Goal: Register for event/course

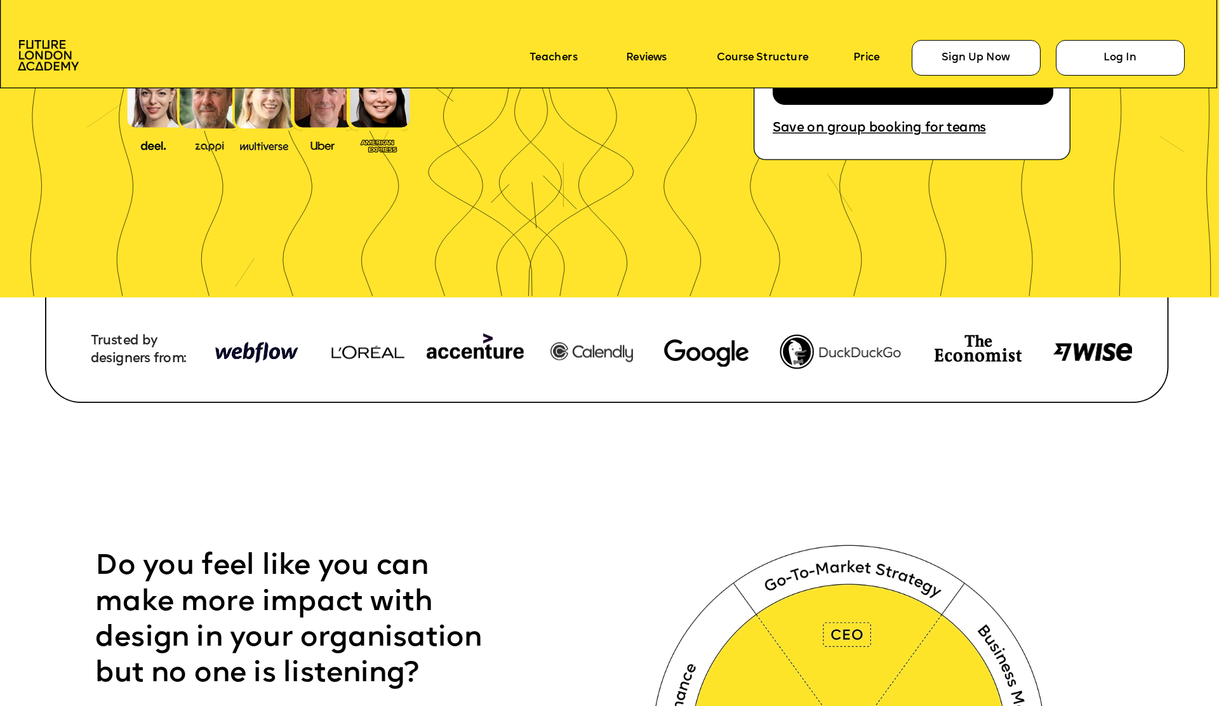
scroll to position [699, 0]
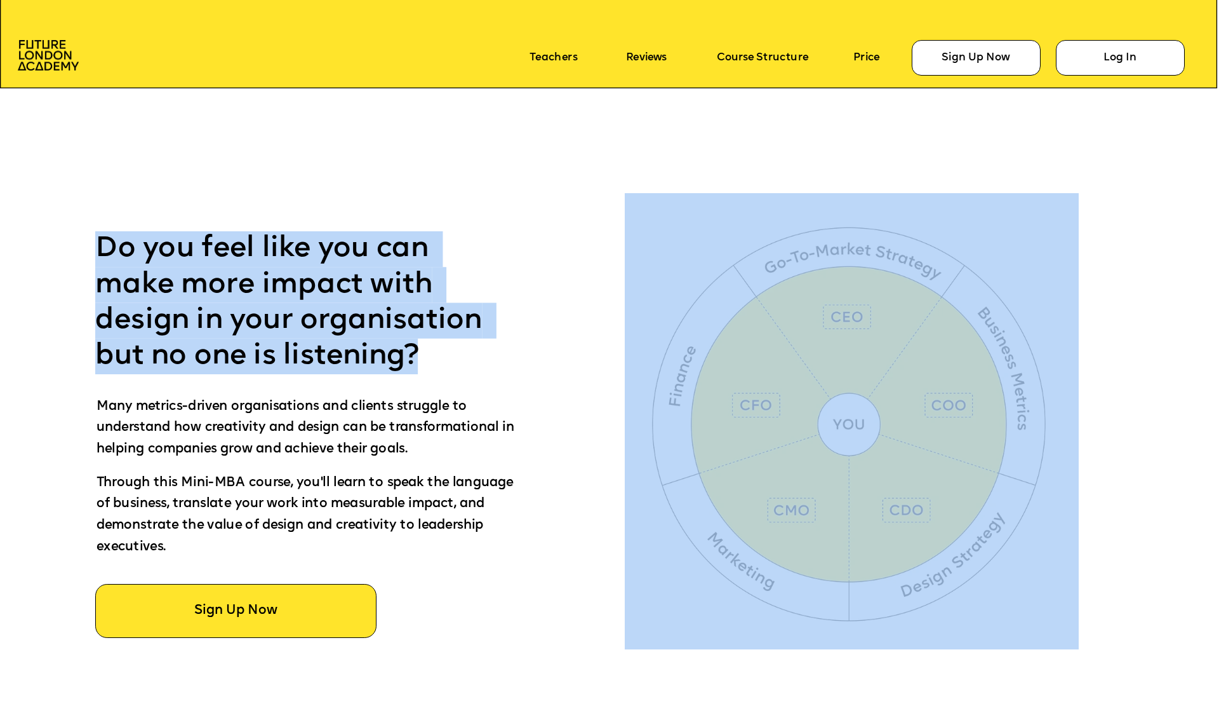
drag, startPoint x: 81, startPoint y: 239, endPoint x: 418, endPoint y: 369, distance: 361.2
click at [440, 362] on p "Do you feel like you can make more impact with design in your organisation but …" at bounding box center [301, 302] width 412 height 143
drag, startPoint x: 365, startPoint y: 358, endPoint x: 74, endPoint y: 299, distance: 296.8
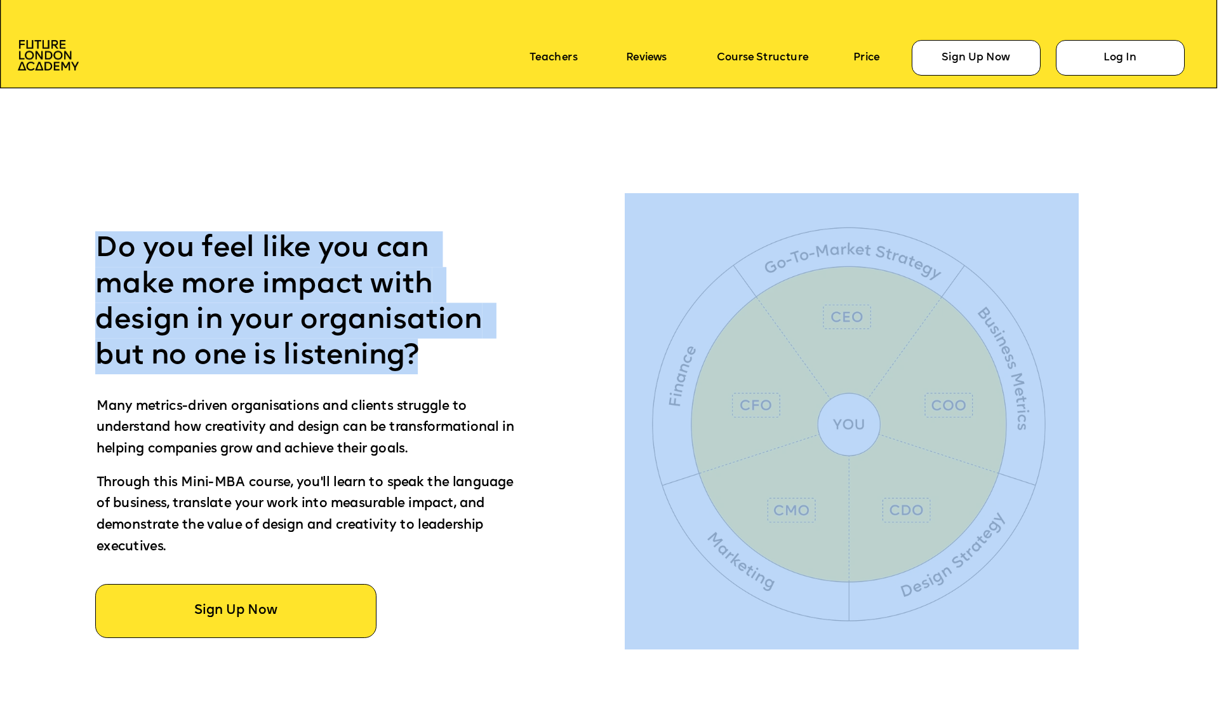
click at [72, 244] on div at bounding box center [672, 434] width 2197 height 777
drag, startPoint x: 92, startPoint y: 251, endPoint x: 412, endPoint y: 356, distance: 336.8
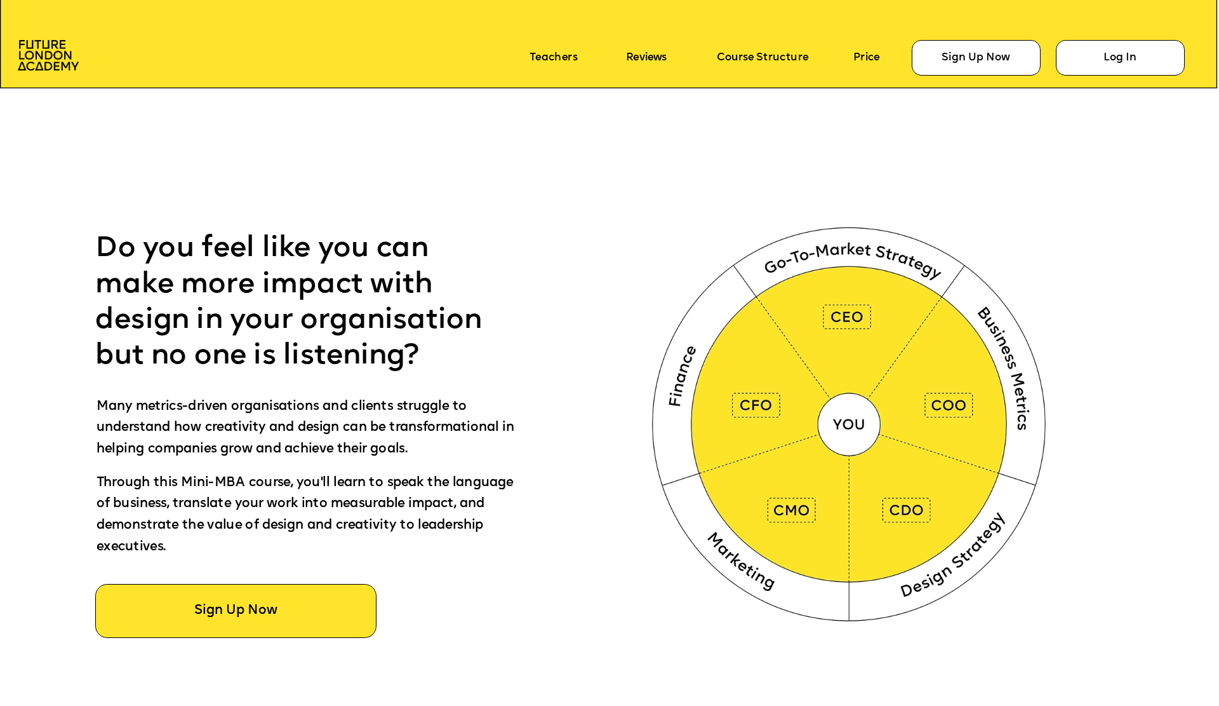
click at [460, 368] on p "Do you feel like you can make more impact with design in your organisation but …" at bounding box center [301, 302] width 412 height 143
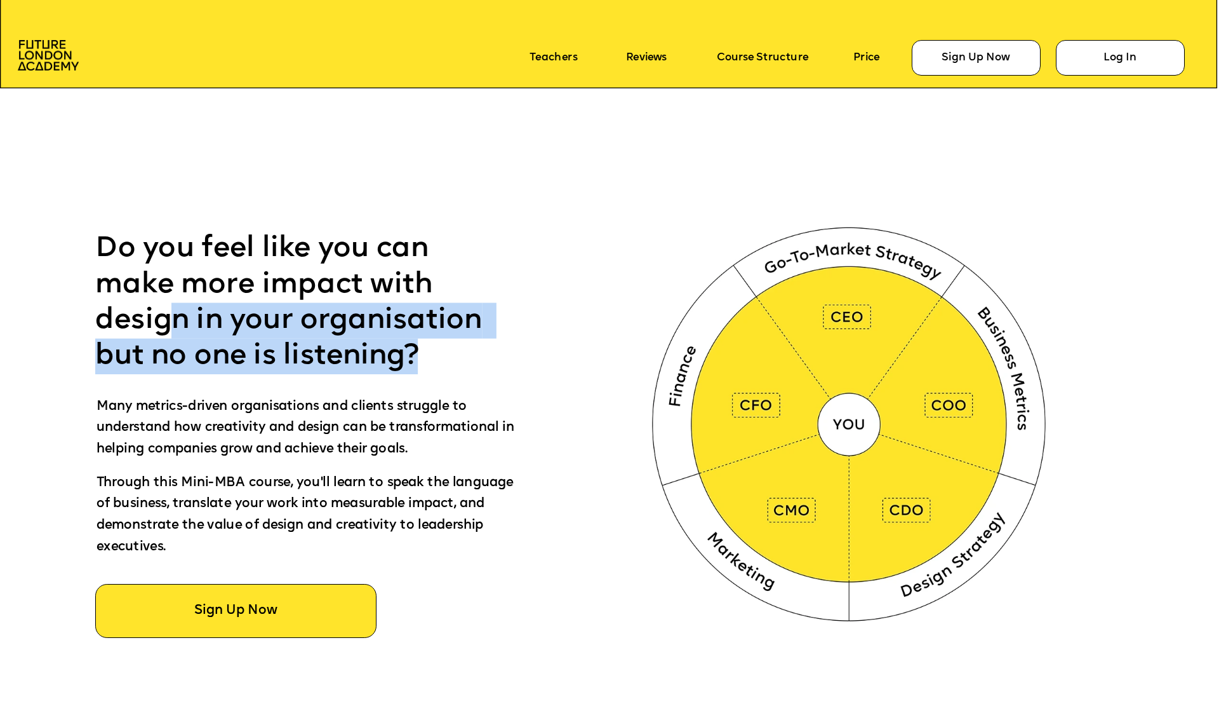
drag, startPoint x: 459, startPoint y: 355, endPoint x: 170, endPoint y: 307, distance: 293.5
click at [170, 307] on p "Do you feel like you can make more impact with design in your organisation but …" at bounding box center [301, 302] width 412 height 143
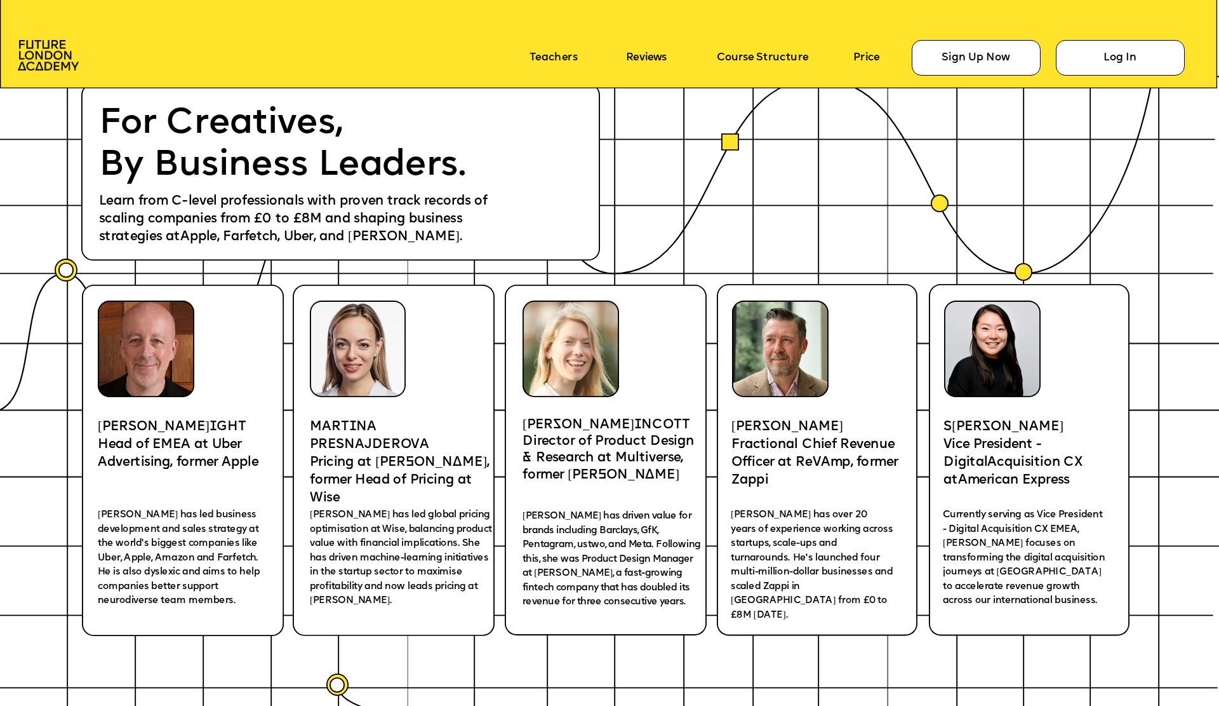
scroll to position [2540, 0]
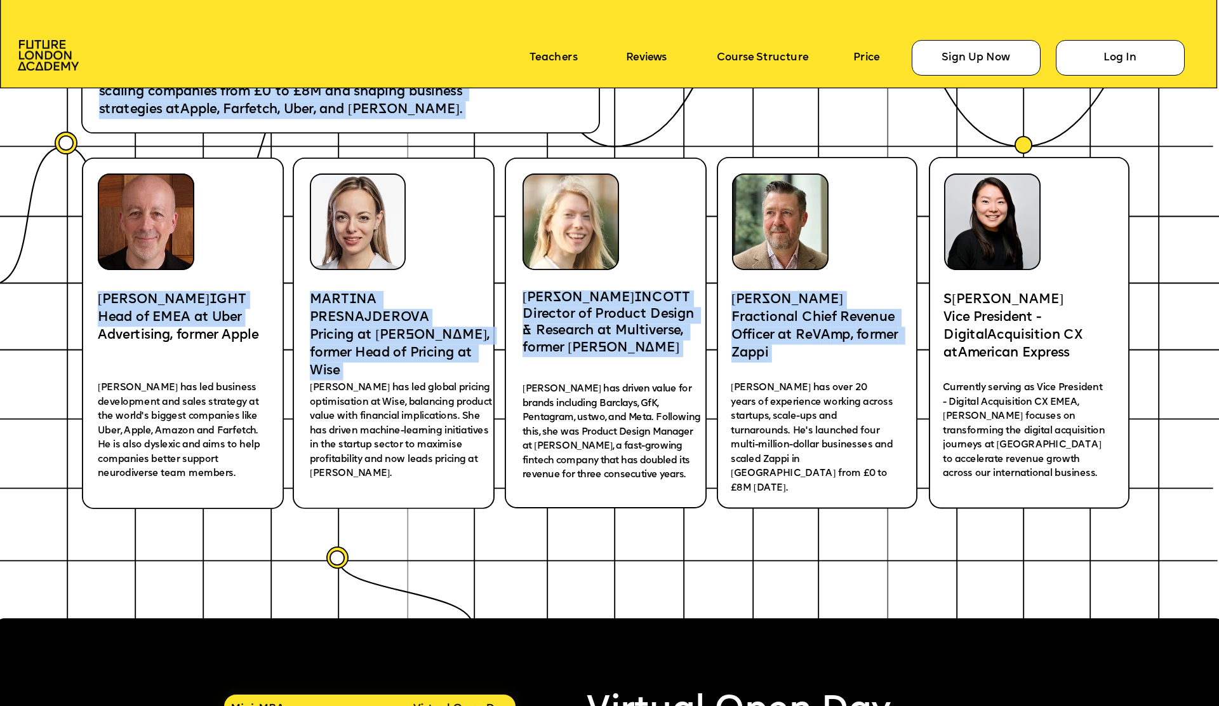
drag, startPoint x: 217, startPoint y: 293, endPoint x: 177, endPoint y: 278, distance: 42.8
click at [439, 319] on p "MART I NA PRESNAJDEROVA" at bounding box center [400, 309] width 180 height 36
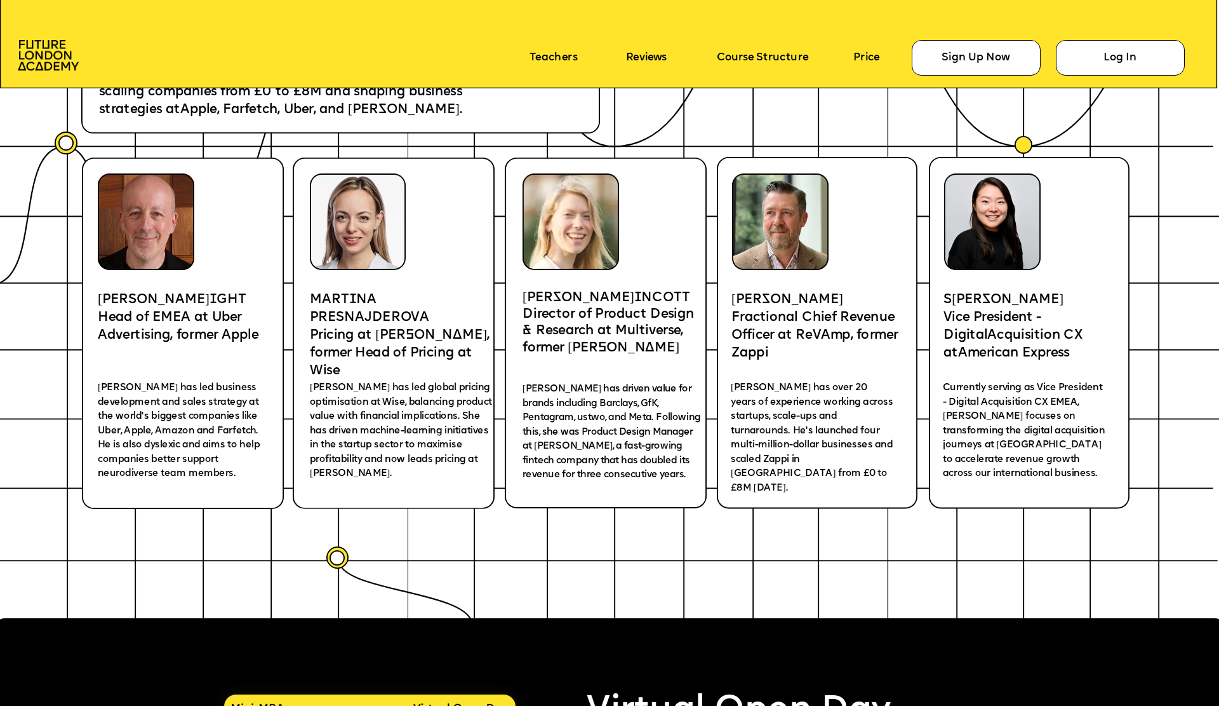
click at [596, 361] on icon at bounding box center [606, 332] width 202 height 351
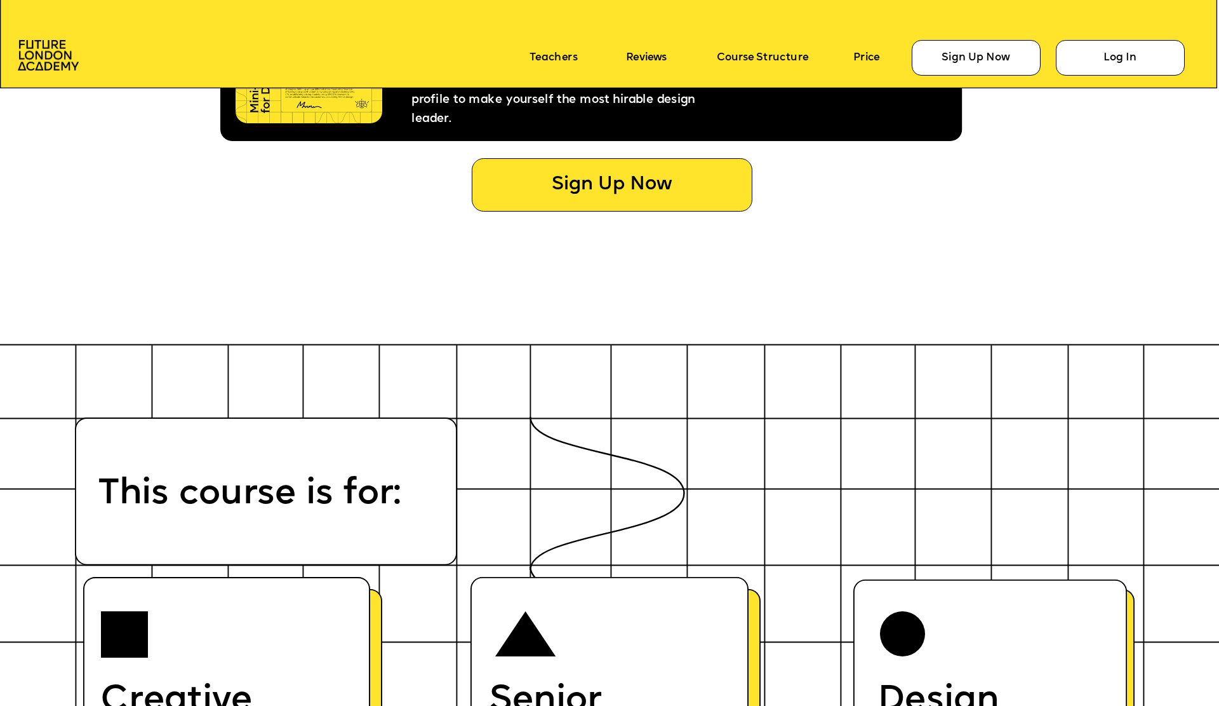
scroll to position [7430, 0]
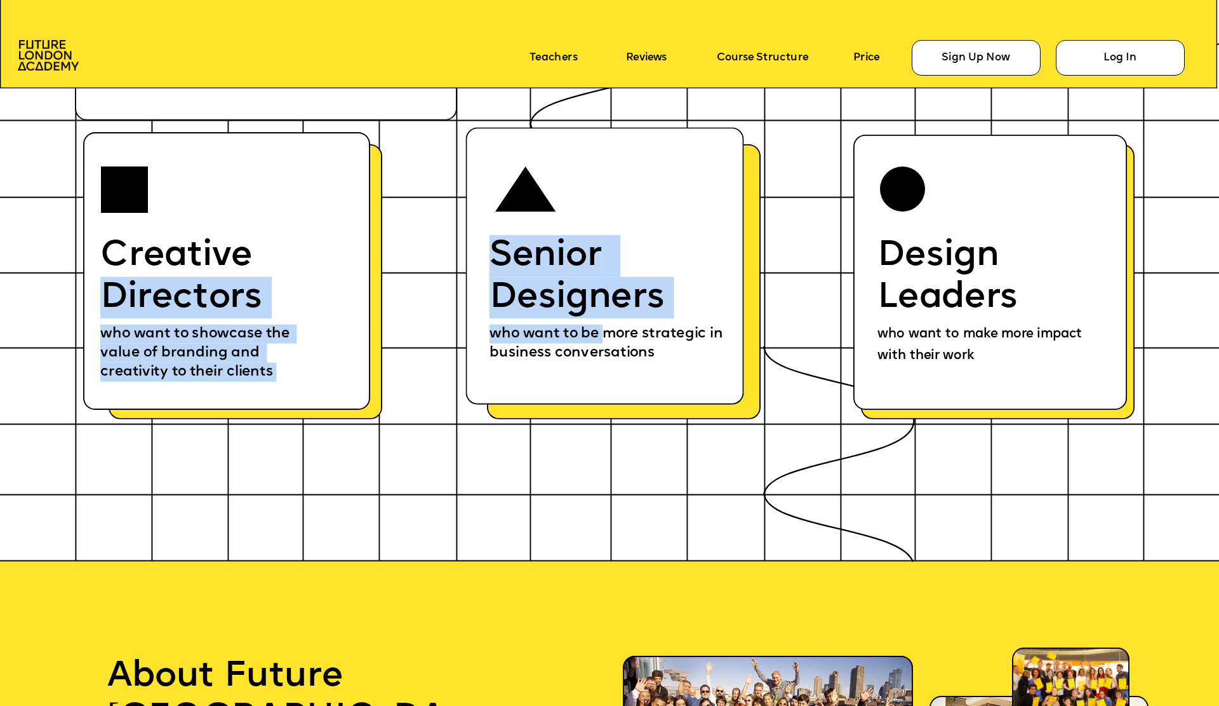
drag, startPoint x: 600, startPoint y: 330, endPoint x: 291, endPoint y: 271, distance: 314.2
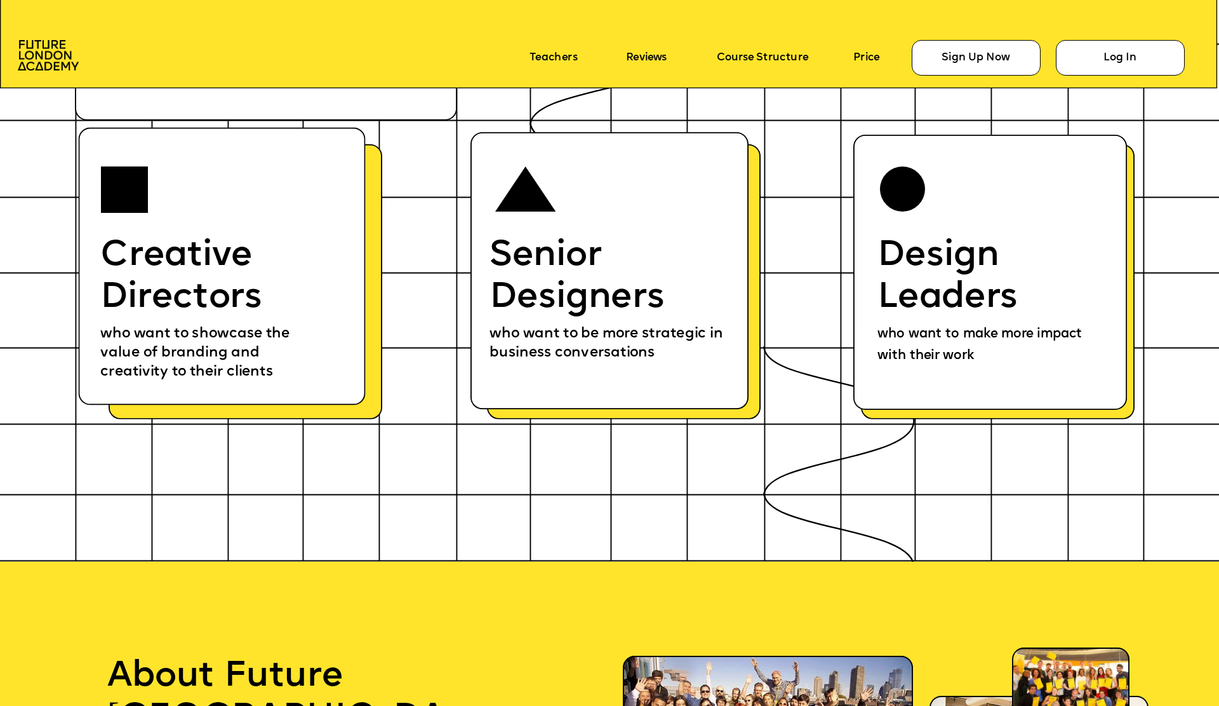
click at [996, 330] on span "who want to make more impact with their work" at bounding box center [982, 345] width 208 height 34
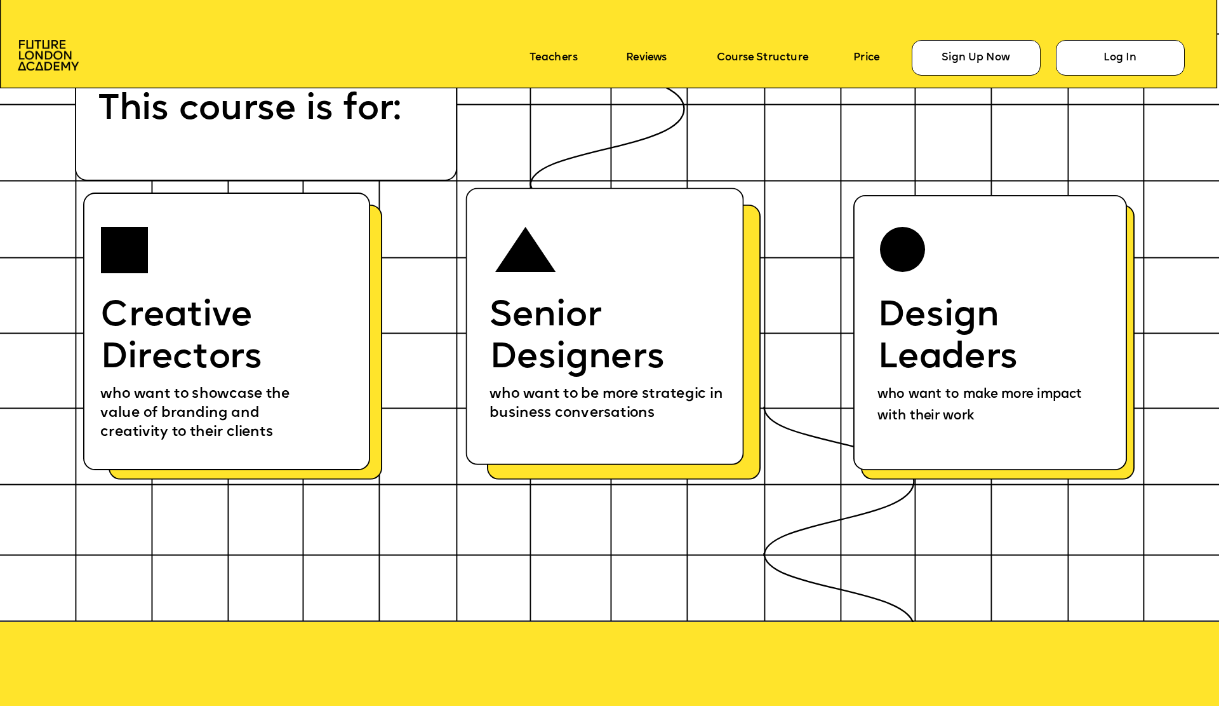
scroll to position [7303, 0]
